Goal: Task Accomplishment & Management: Complete application form

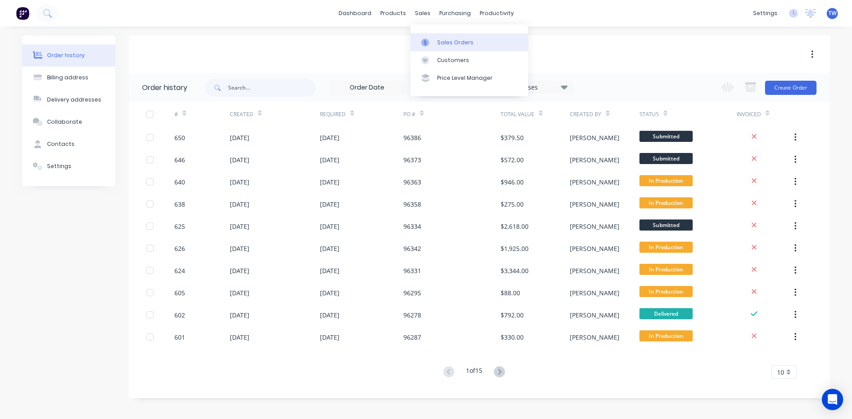
click at [447, 45] on div "Sales Orders" at bounding box center [455, 43] width 36 height 8
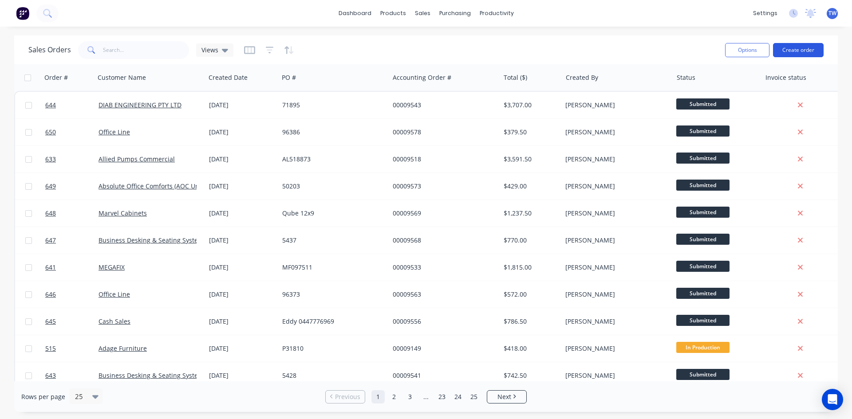
click at [801, 51] on button "Create order" at bounding box center [798, 50] width 51 height 14
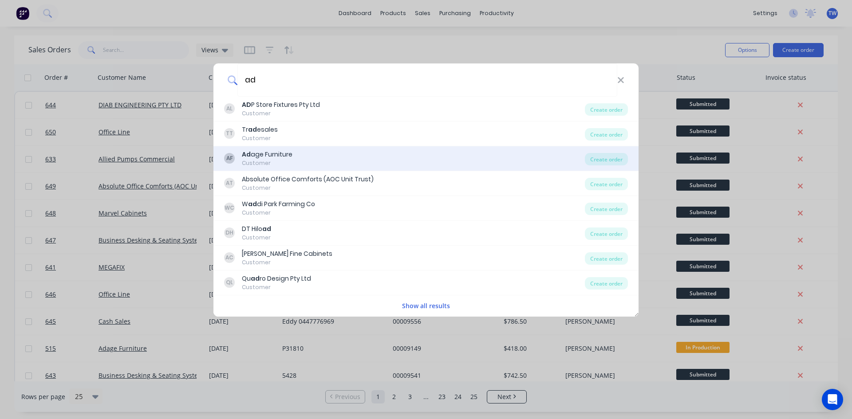
type input "ad"
click at [263, 158] on div "Ad age Furniture" at bounding box center [267, 154] width 51 height 9
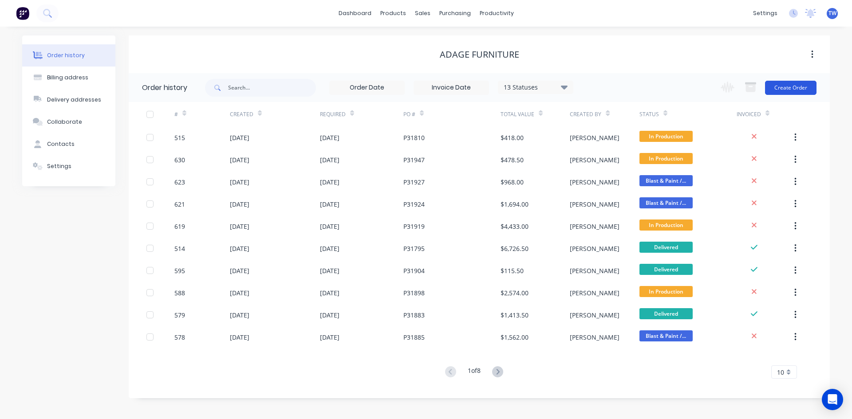
click at [803, 81] on button "Create Order" at bounding box center [790, 88] width 51 height 14
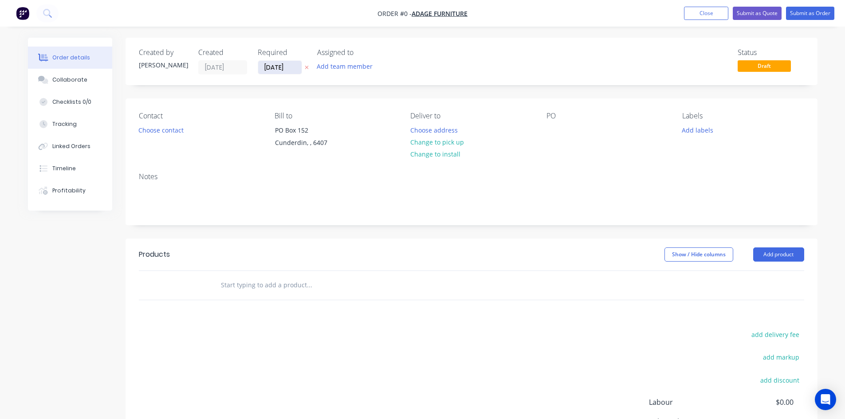
click at [283, 66] on input "[DATE]" at bounding box center [279, 67] width 43 height 13
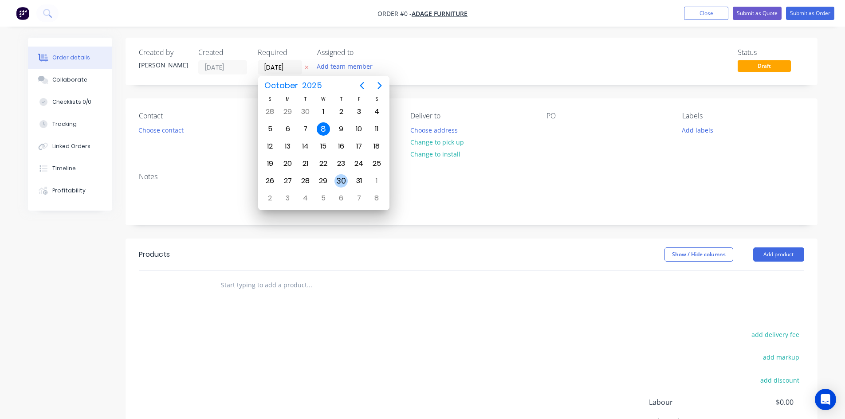
click at [342, 181] on div "30" at bounding box center [340, 180] width 13 height 13
type input "[DATE]"
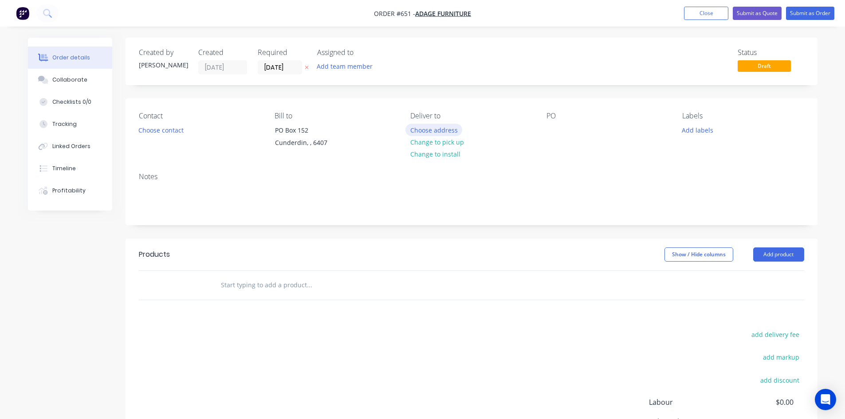
click at [451, 129] on button "Choose address" at bounding box center [433, 130] width 57 height 12
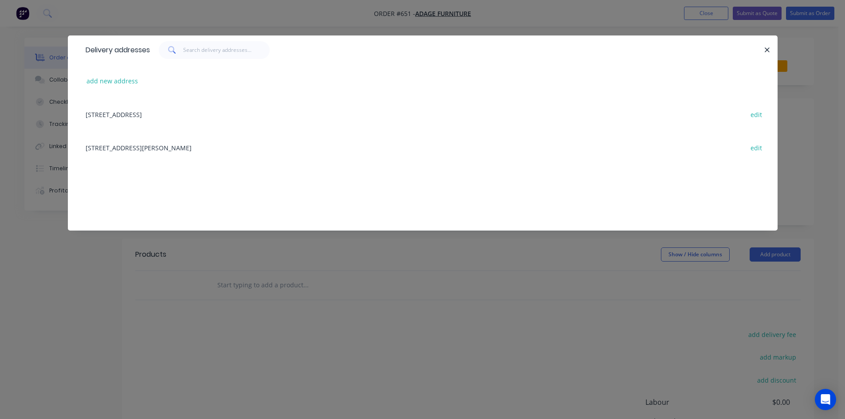
drag, startPoint x: 156, startPoint y: 147, endPoint x: 161, endPoint y: 147, distance: 4.9
click at [156, 147] on div "[STREET_ADDRESS][PERSON_NAME] edit" at bounding box center [422, 147] width 683 height 33
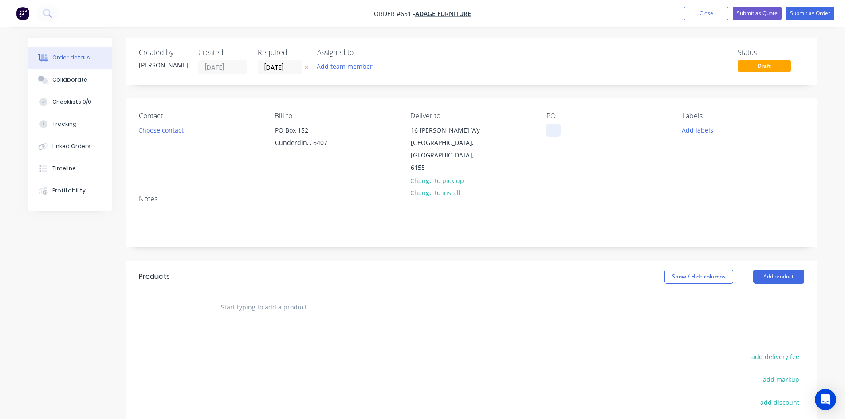
click at [553, 131] on div at bounding box center [554, 130] width 14 height 13
click at [776, 271] on header "Products Show / Hide columns Add product" at bounding box center [472, 277] width 692 height 32
click at [776, 270] on button "Add product" at bounding box center [778, 277] width 51 height 14
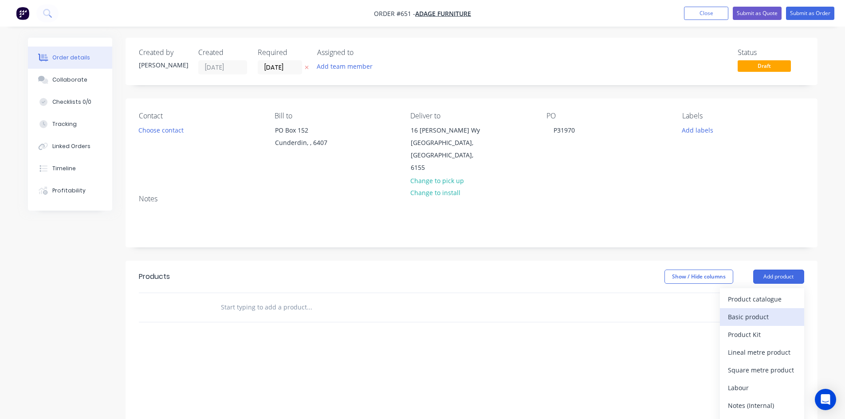
click at [765, 311] on div "Basic product" at bounding box center [762, 317] width 68 height 13
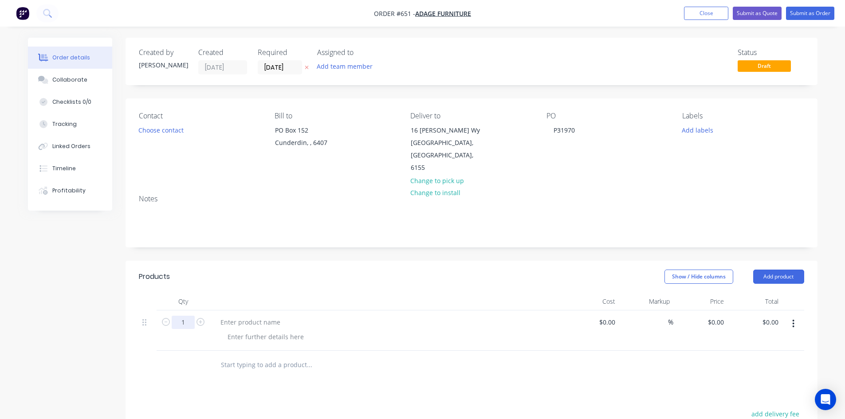
click at [177, 316] on input "1" at bounding box center [183, 322] width 23 height 13
type input "2"
click at [260, 316] on div at bounding box center [250, 322] width 74 height 13
paste div
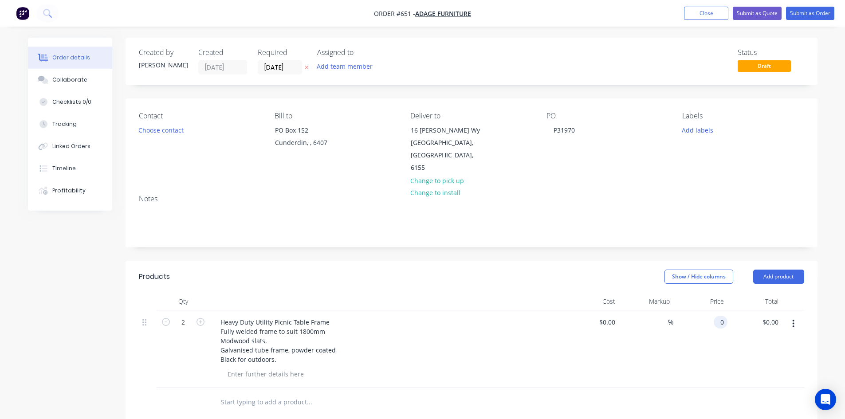
click at [723, 316] on input "0" at bounding box center [722, 322] width 10 height 13
type input "$595.00"
type input "$1,190.00"
click at [796, 16] on button "Submit as Order" at bounding box center [810, 13] width 48 height 13
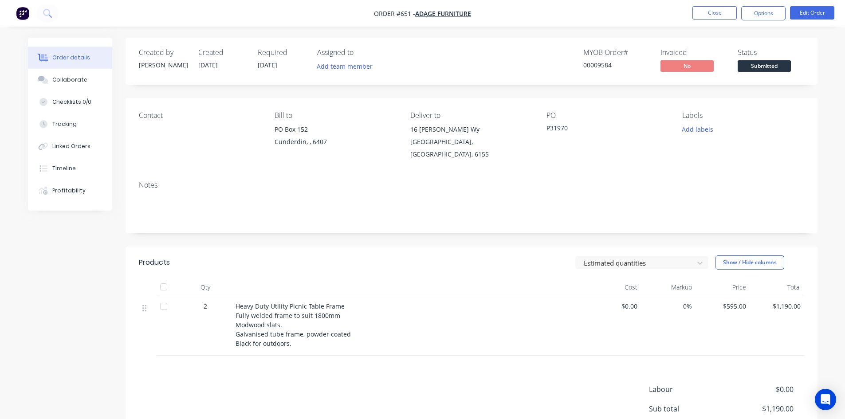
click at [771, 14] on button "Options" at bounding box center [763, 13] width 44 height 14
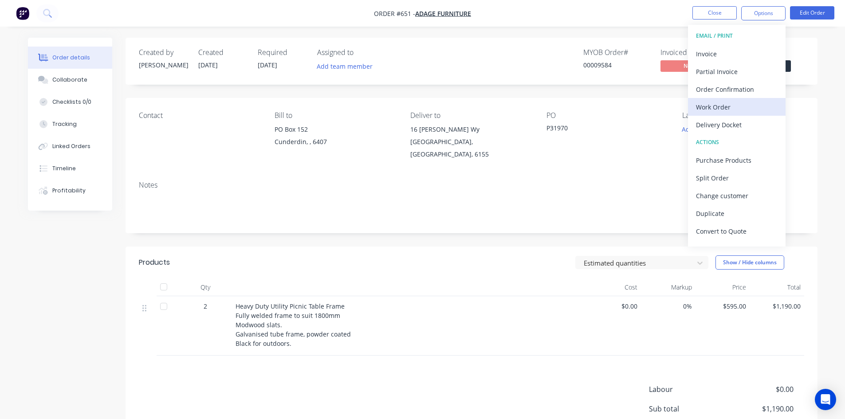
click at [720, 106] on div "Work Order" at bounding box center [737, 107] width 82 height 13
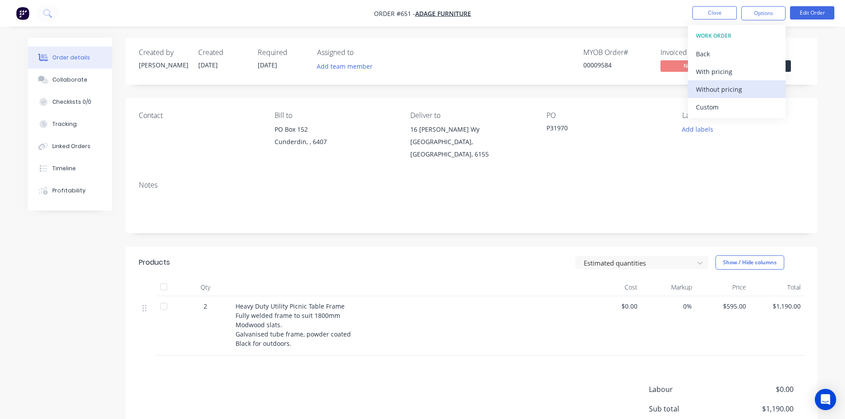
click at [722, 85] on div "Without pricing" at bounding box center [737, 89] width 82 height 13
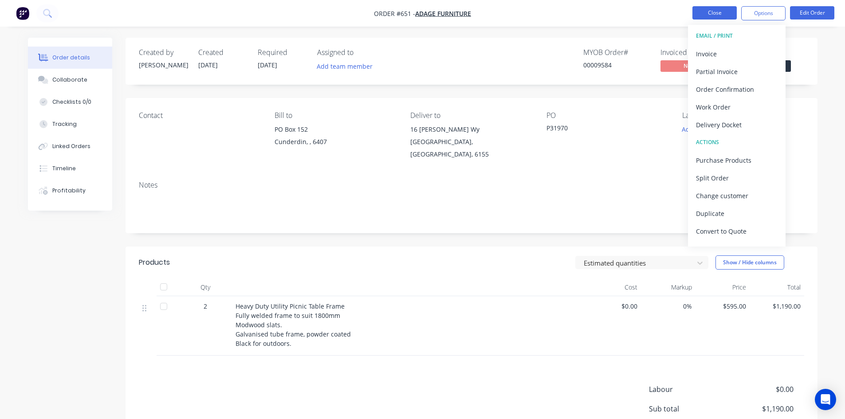
click at [712, 13] on button "Close" at bounding box center [714, 12] width 44 height 13
